Goal: Task Accomplishment & Management: Manage account settings

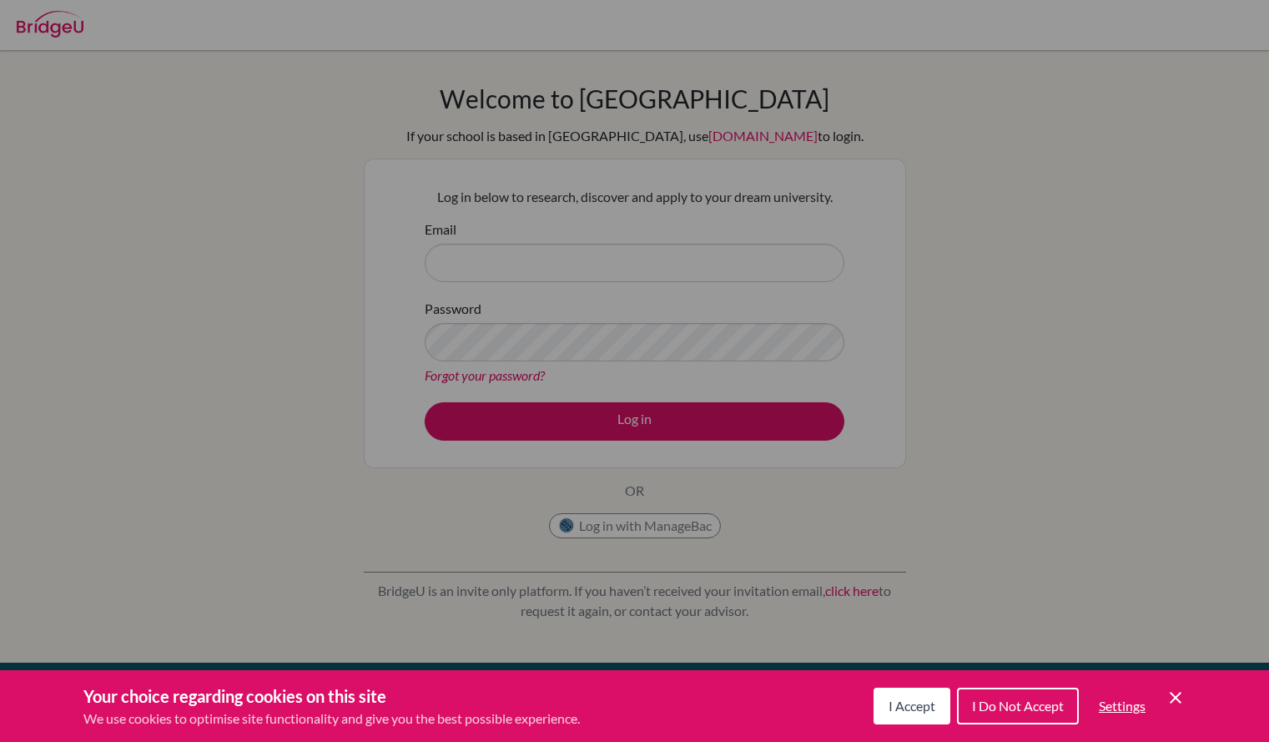
click at [905, 712] on span "I Accept" at bounding box center [912, 706] width 47 height 16
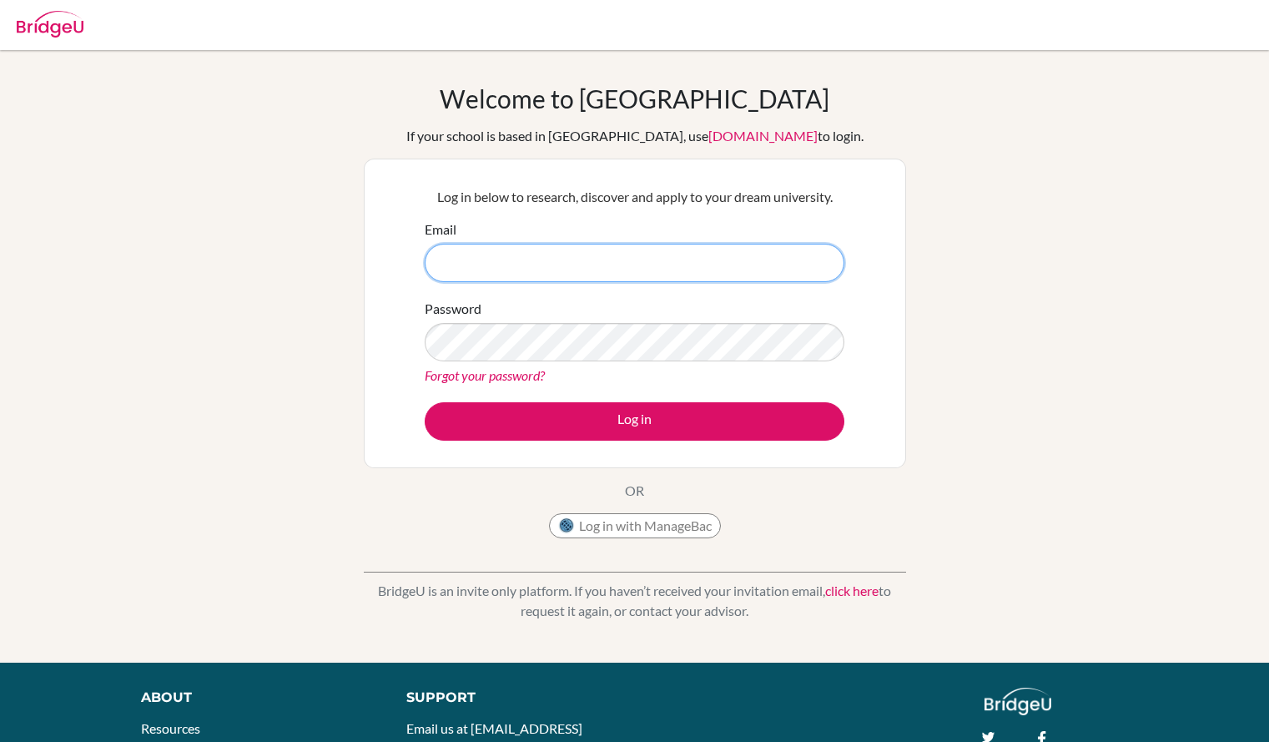
click at [501, 265] on input "Email" at bounding box center [635, 263] width 420 height 38
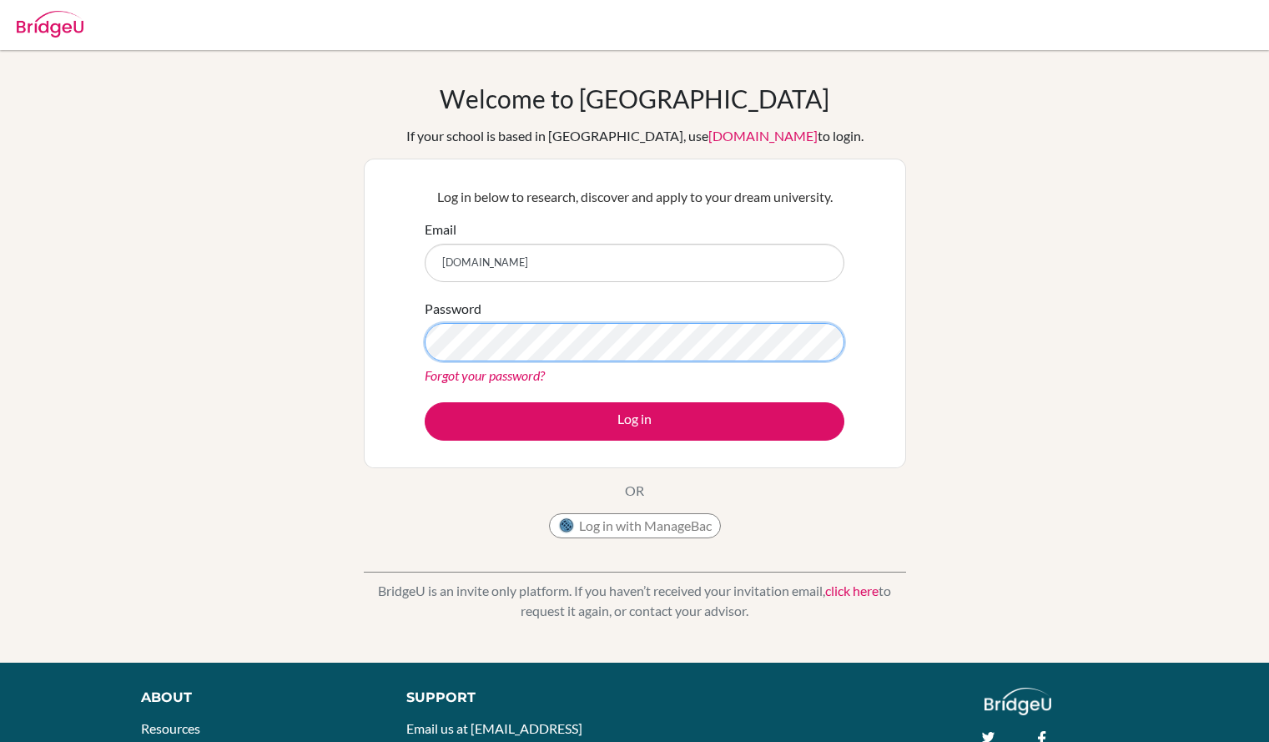
click at [425, 402] on button "Log in" at bounding box center [635, 421] width 420 height 38
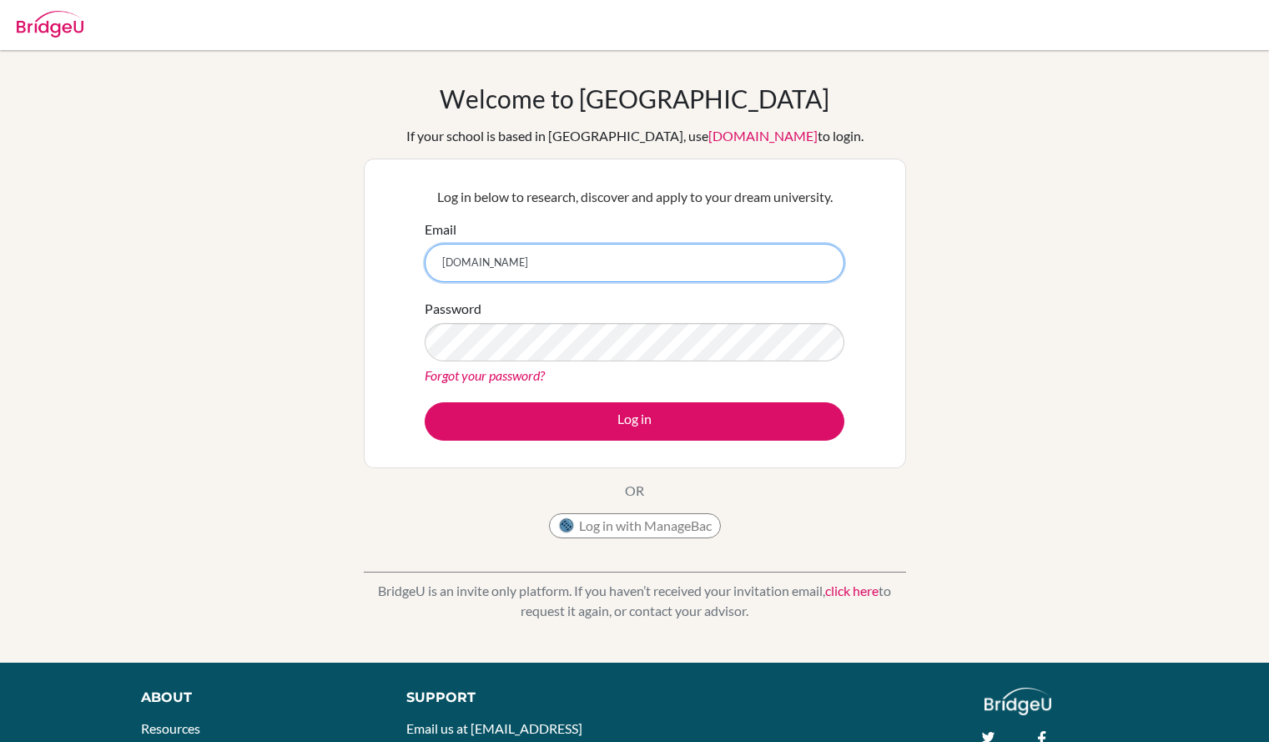
click at [484, 258] on input "jan.elsnerellesmere.com" at bounding box center [635, 263] width 420 height 38
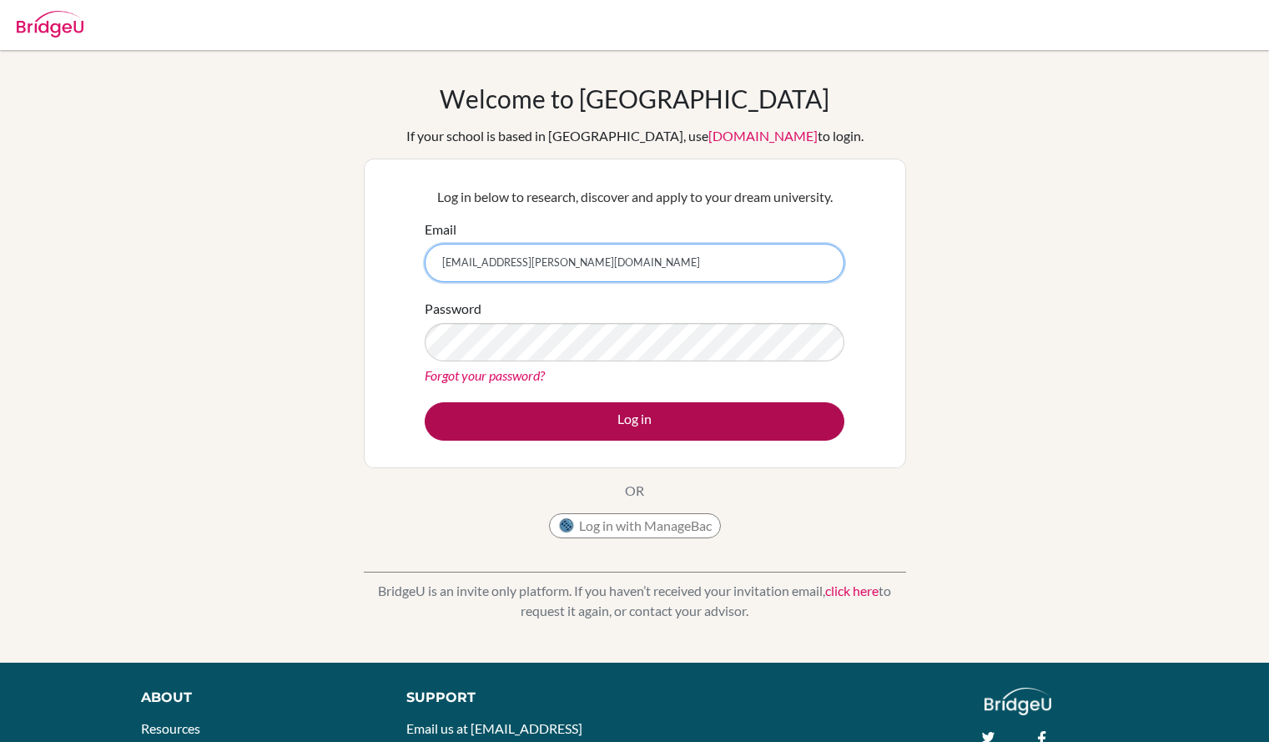
type input "[EMAIL_ADDRESS][PERSON_NAME][DOMAIN_NAME]"
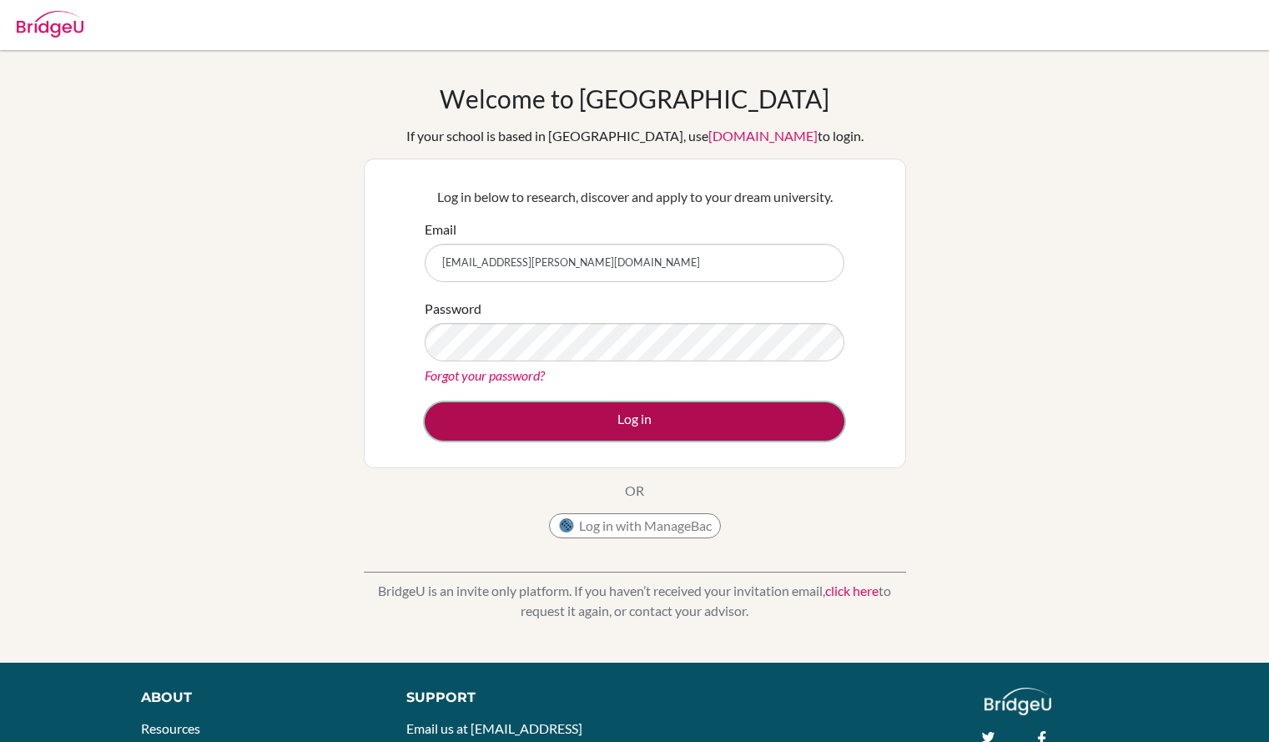
click at [572, 421] on button "Log in" at bounding box center [635, 421] width 420 height 38
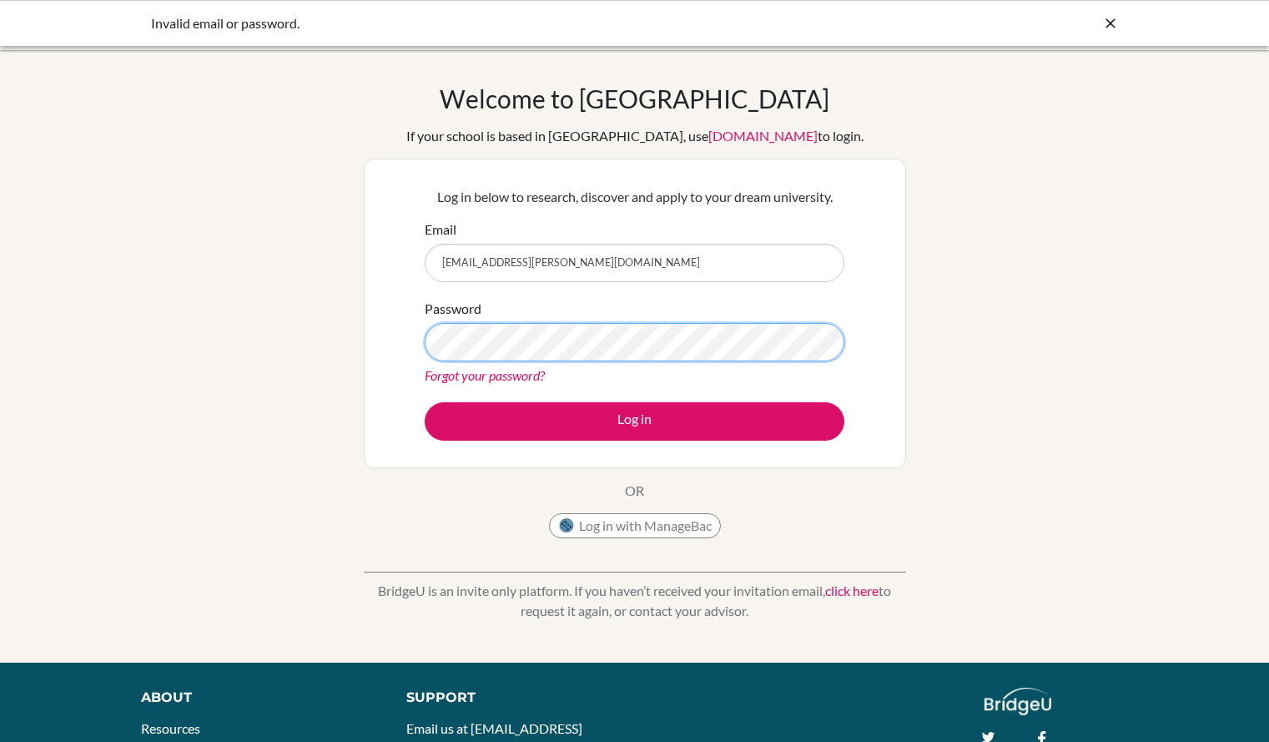
click at [425, 402] on button "Log in" at bounding box center [635, 421] width 420 height 38
